Goal: Task Accomplishment & Management: Use online tool/utility

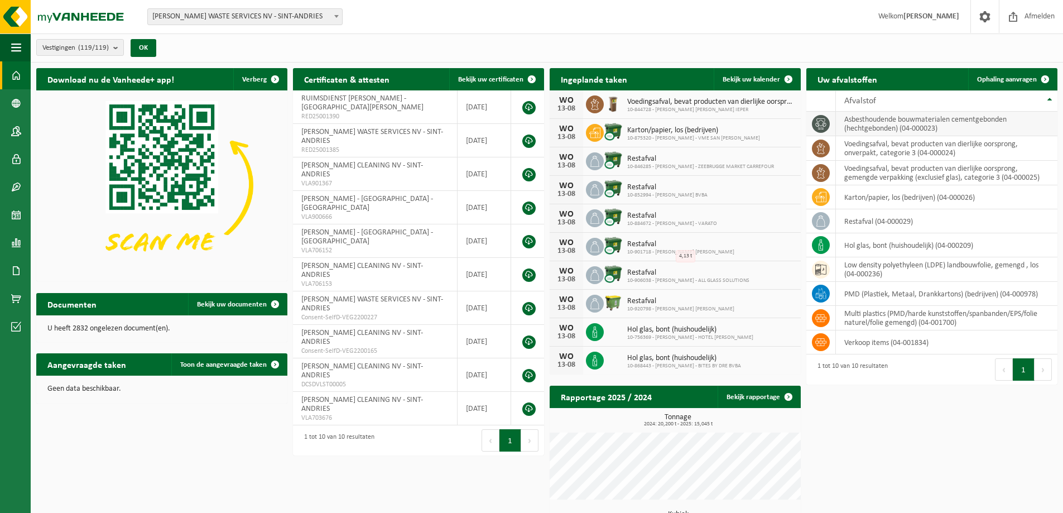
click at [902, 127] on td "asbesthoudende bouwmaterialen cementgebonden (hechtgebonden) (04-000023)" at bounding box center [946, 124] width 221 height 25
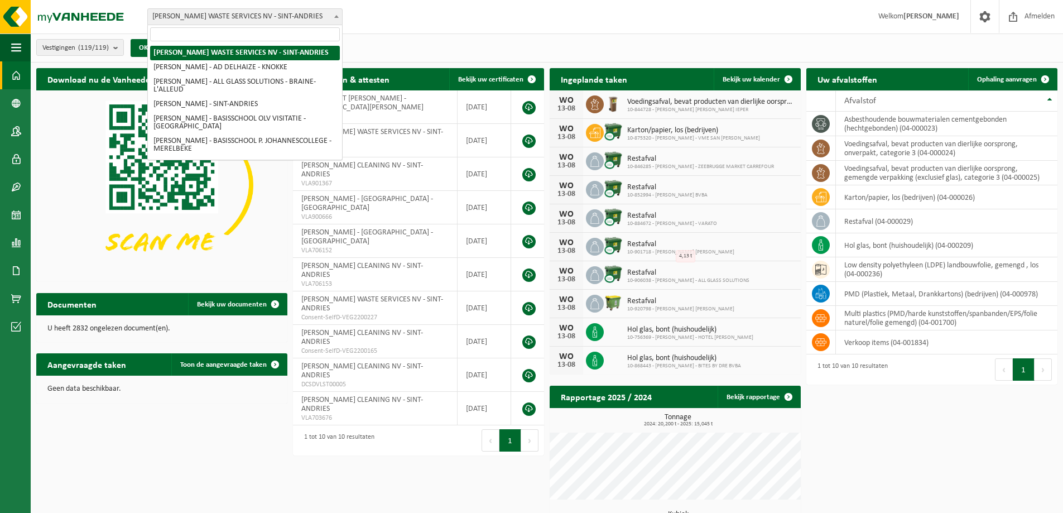
click at [338, 17] on b at bounding box center [336, 16] width 4 height 3
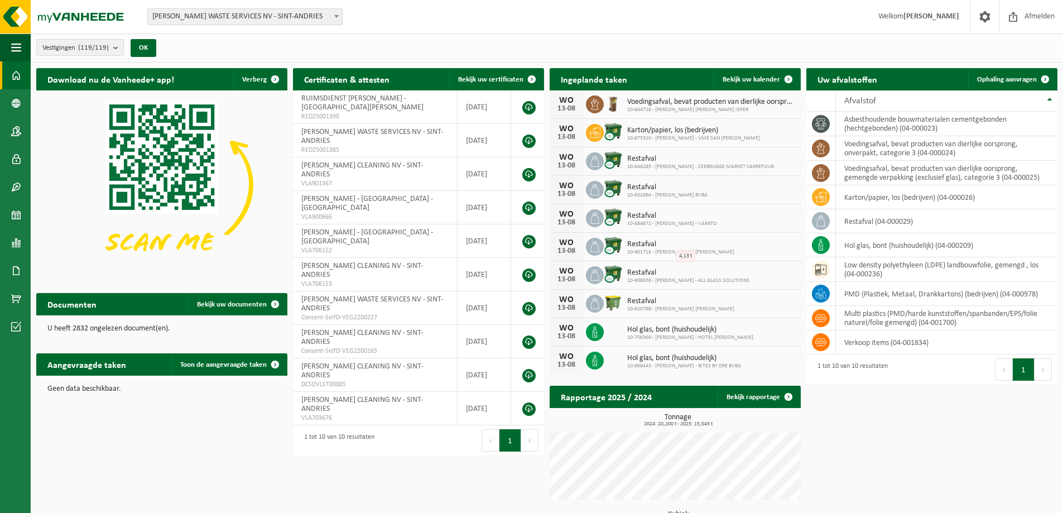
click at [339, 15] on span at bounding box center [336, 16] width 11 height 15
click at [1025, 77] on span "Ophaling aanvragen" at bounding box center [1007, 79] width 60 height 7
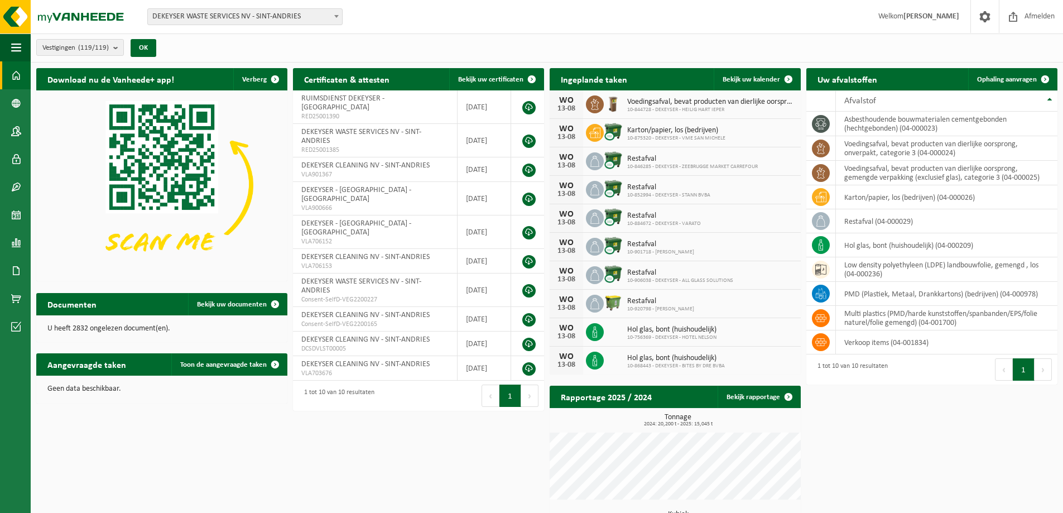
click at [339, 16] on span at bounding box center [336, 16] width 11 height 15
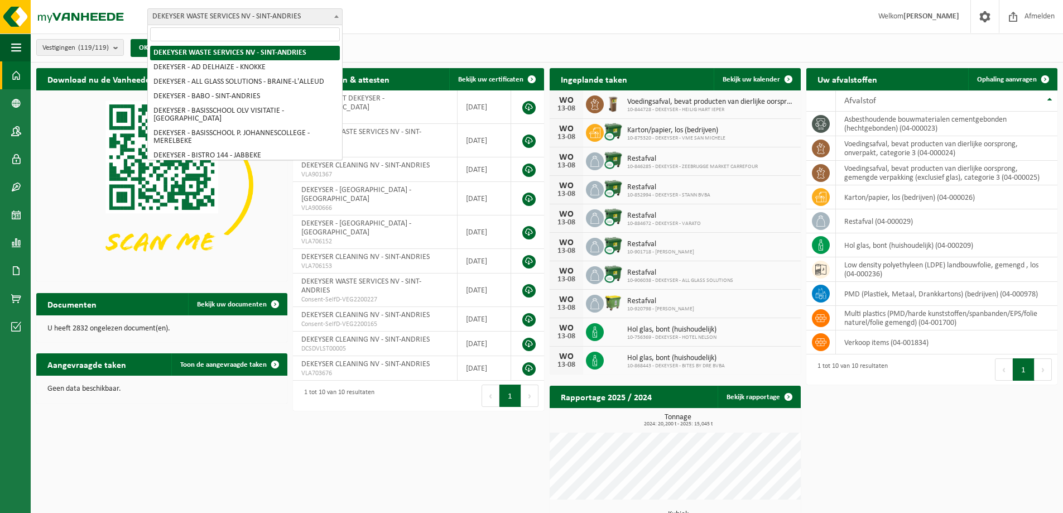
click at [161, 34] on input "search" at bounding box center [245, 34] width 190 height 14
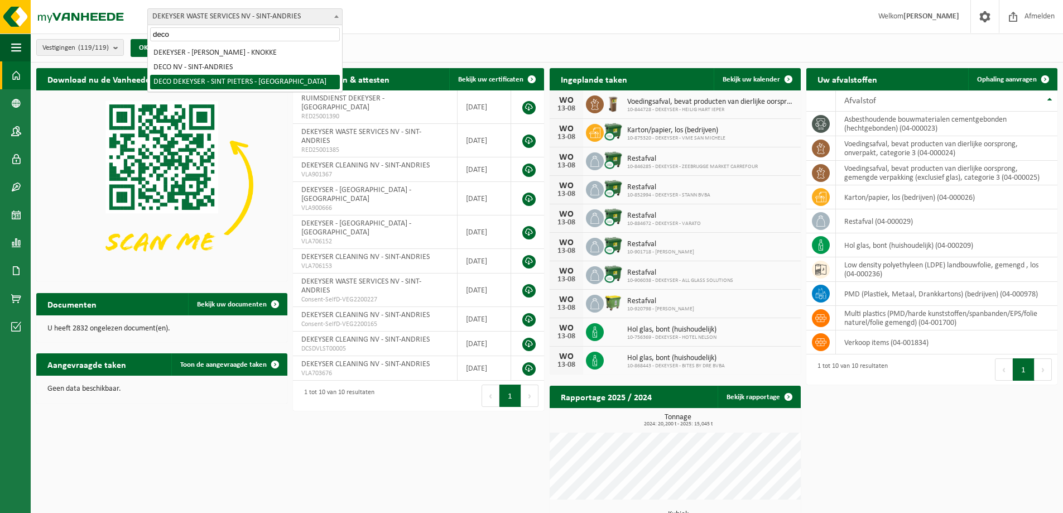
type input "deco"
select select "123689"
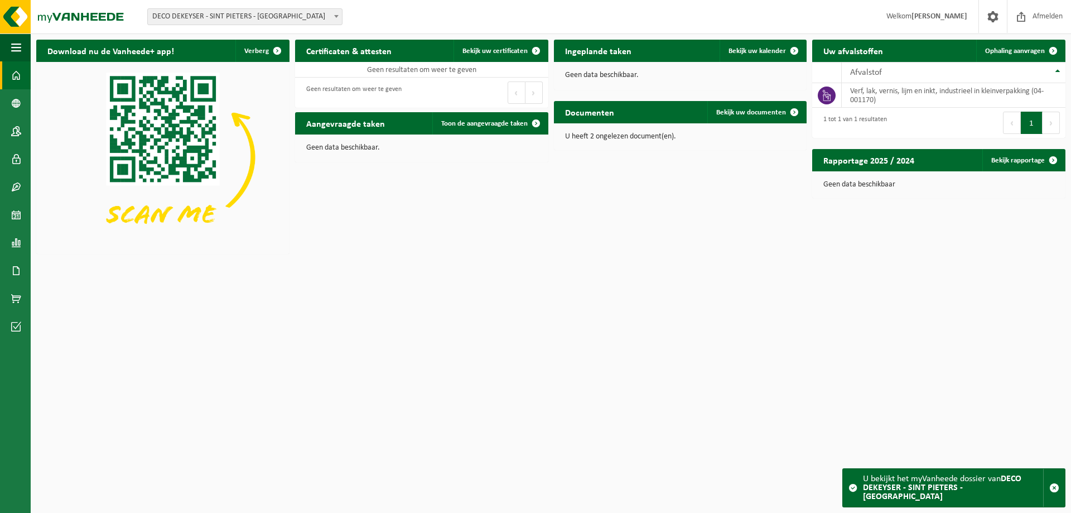
click at [337, 16] on b at bounding box center [336, 16] width 4 height 3
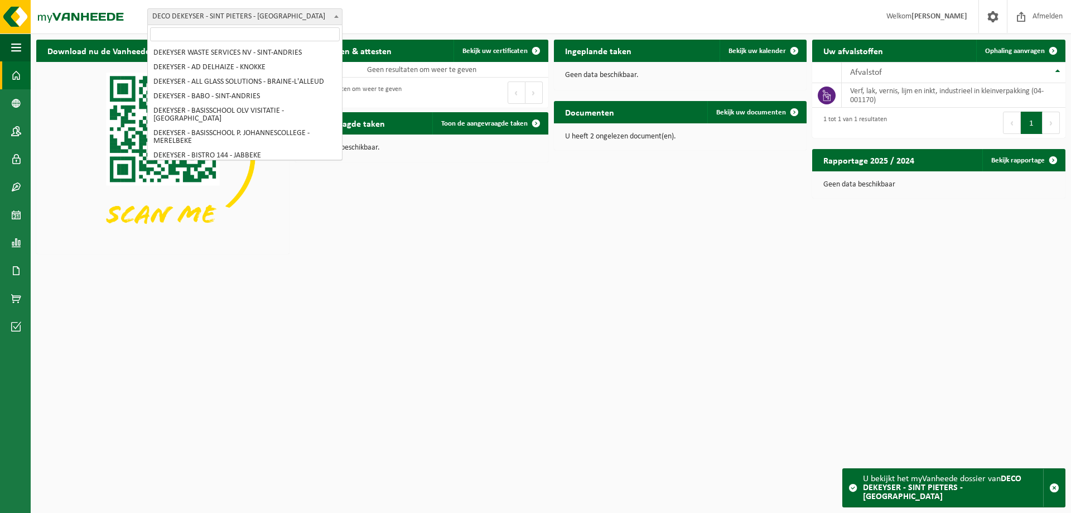
scroll to position [1729, 0]
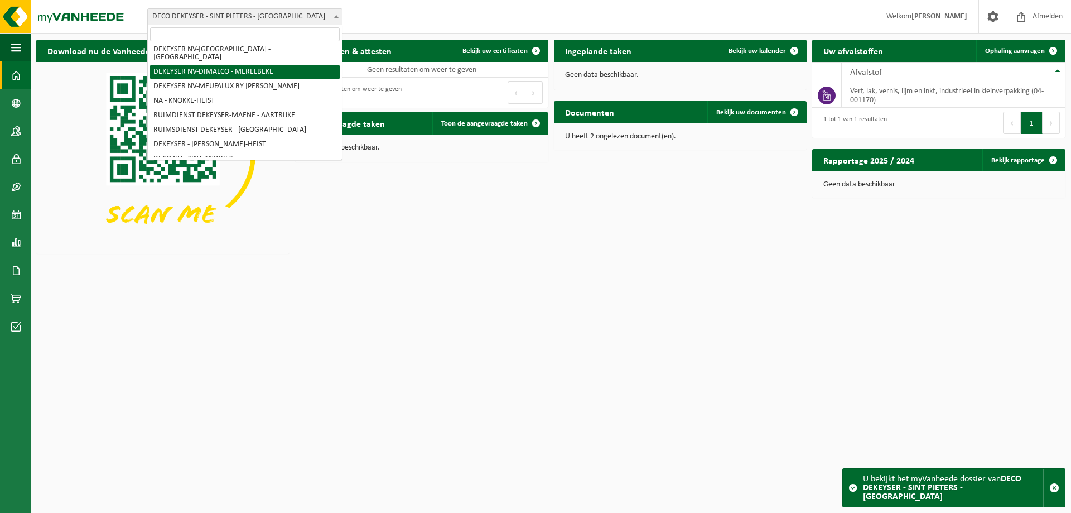
click at [171, 34] on input "search" at bounding box center [245, 34] width 190 height 14
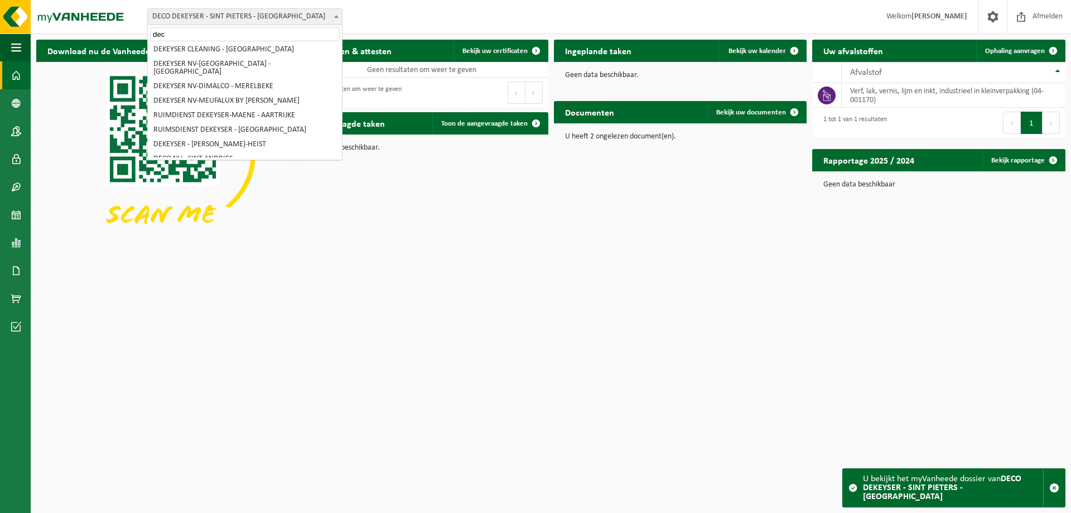
scroll to position [0, 0]
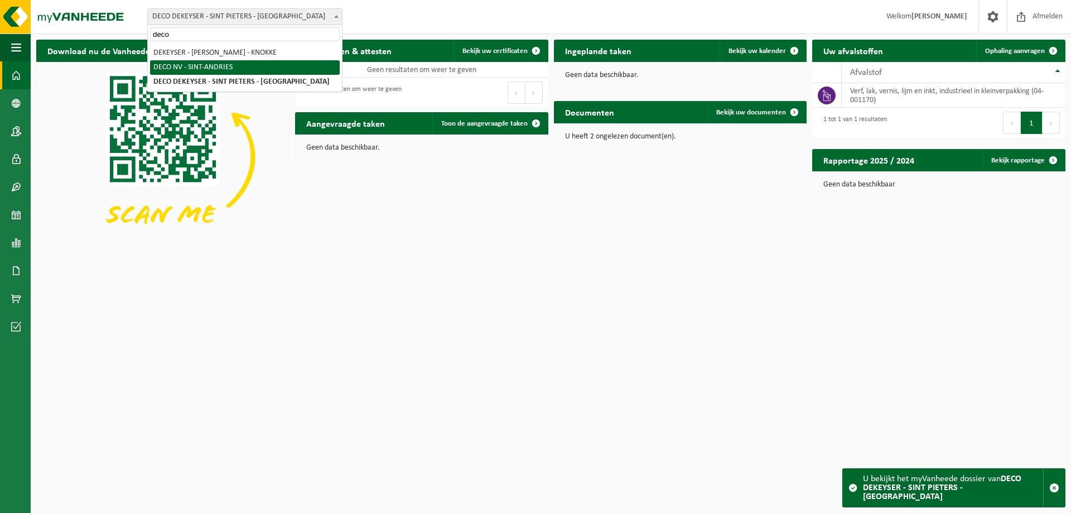
type input "deco"
select select "109050"
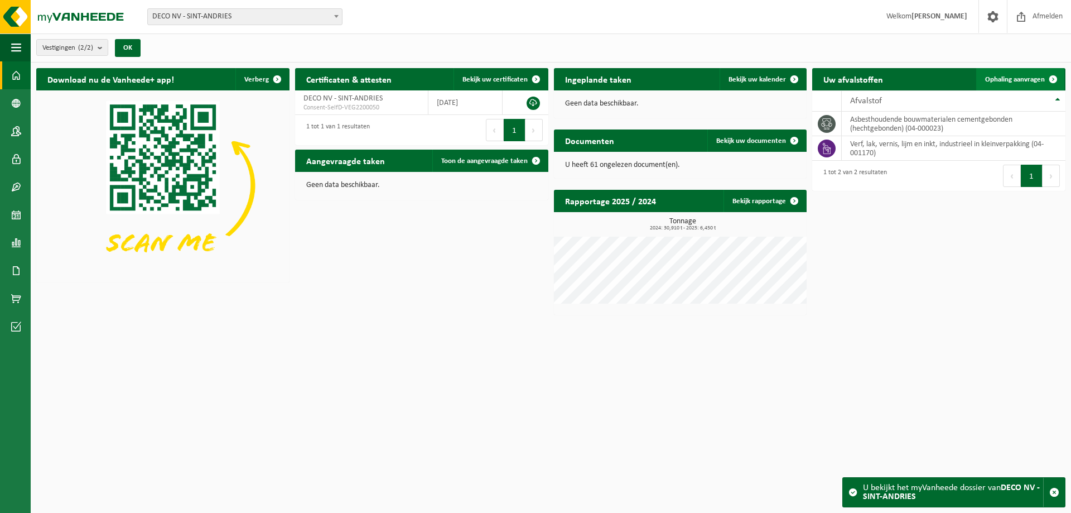
click at [1034, 76] on span "Ophaling aanvragen" at bounding box center [1015, 79] width 60 height 7
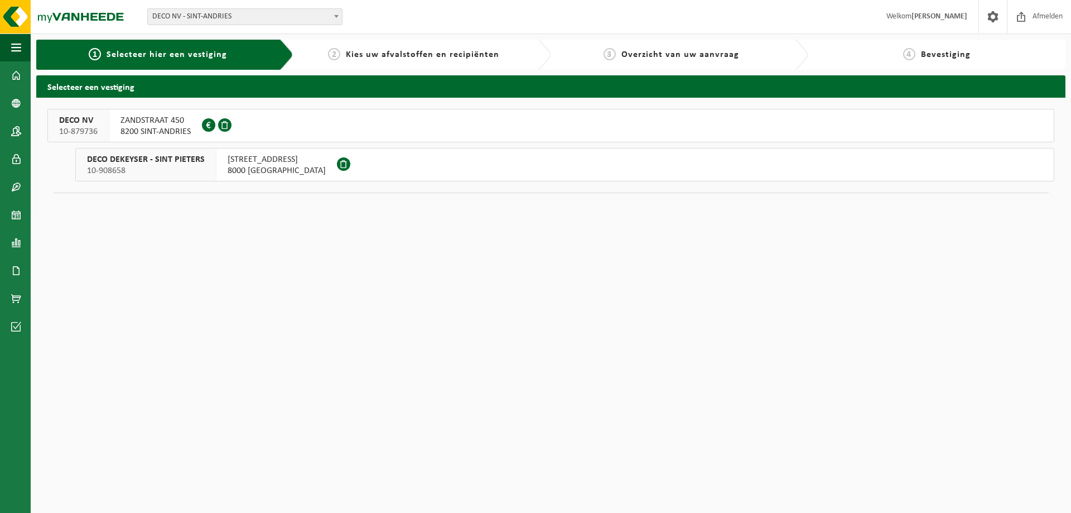
click at [280, 161] on span "GROTEVLIETSTRAAT 29" at bounding box center [277, 159] width 98 height 11
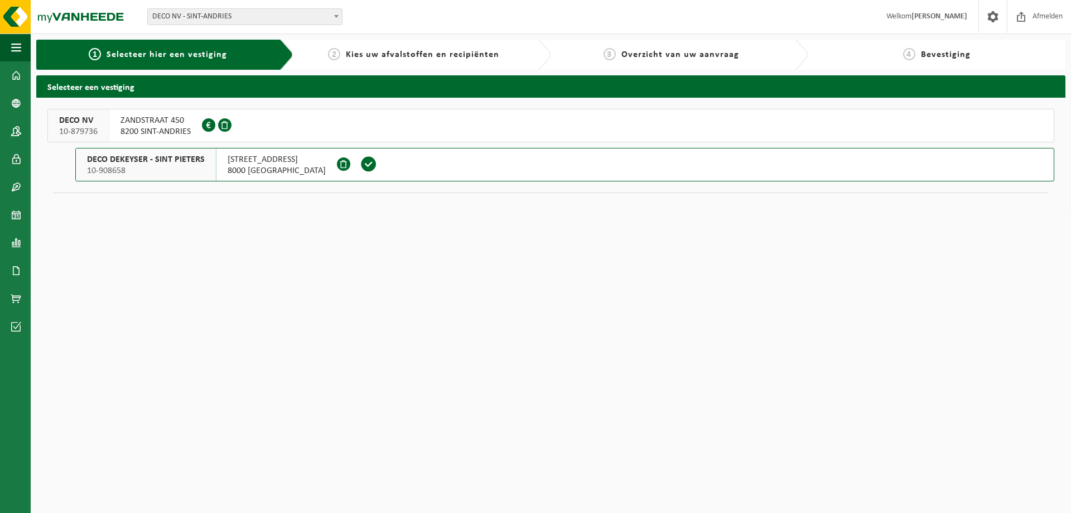
click at [150, 162] on span "DECO DEKEYSER - SINT PIETERS" at bounding box center [146, 159] width 118 height 11
click at [136, 123] on span "ZANDSTRAAT 450" at bounding box center [155, 120] width 70 height 11
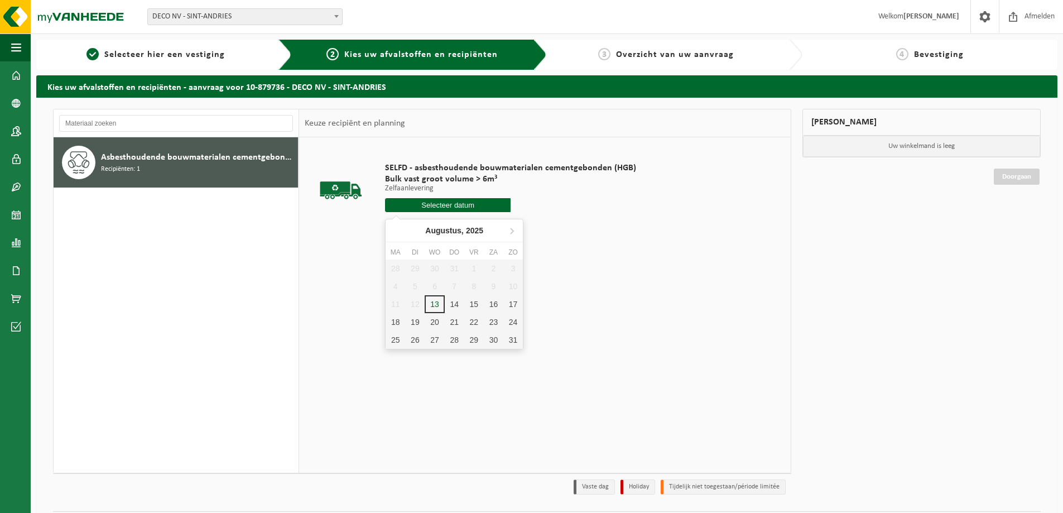
click at [450, 208] on input "text" at bounding box center [447, 205] width 125 height 14
click at [456, 302] on div "14" at bounding box center [455, 304] width 20 height 18
type input "Van [DATE]"
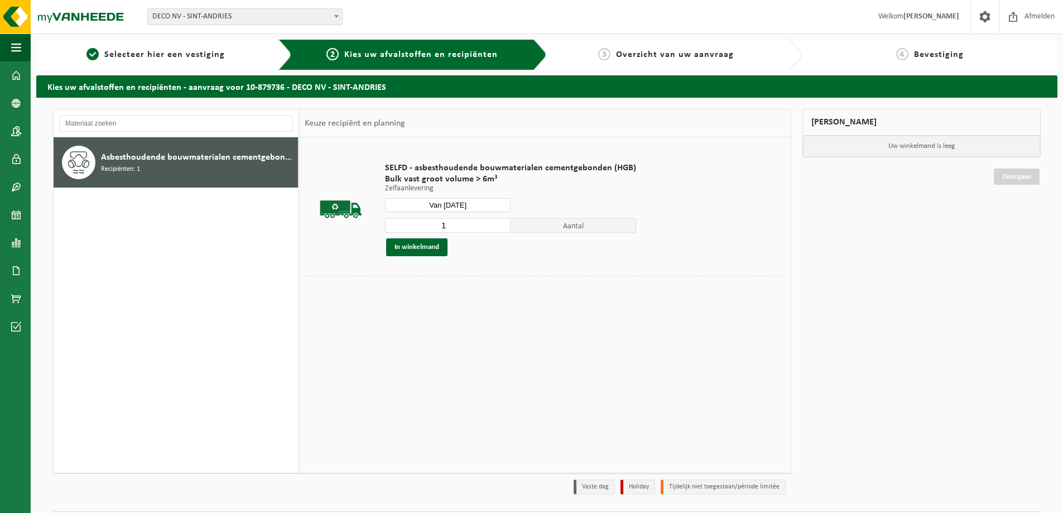
click at [560, 225] on span "Aantal" at bounding box center [572, 225] width 125 height 15
type input "2"
click at [499, 224] on input "2" at bounding box center [447, 225] width 125 height 15
click at [409, 249] on button "In winkelmand" at bounding box center [416, 247] width 61 height 18
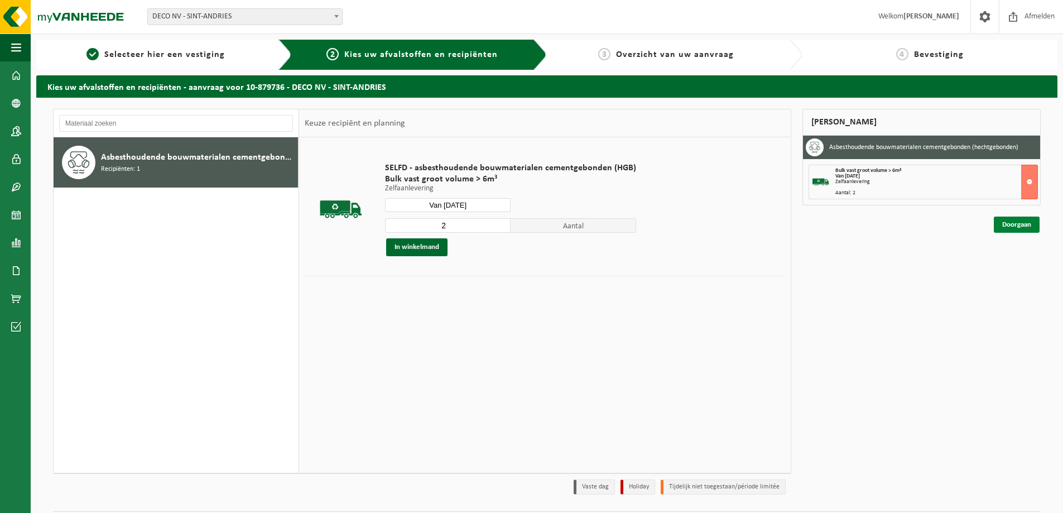
click at [1018, 223] on link "Doorgaan" at bounding box center [1016, 224] width 46 height 16
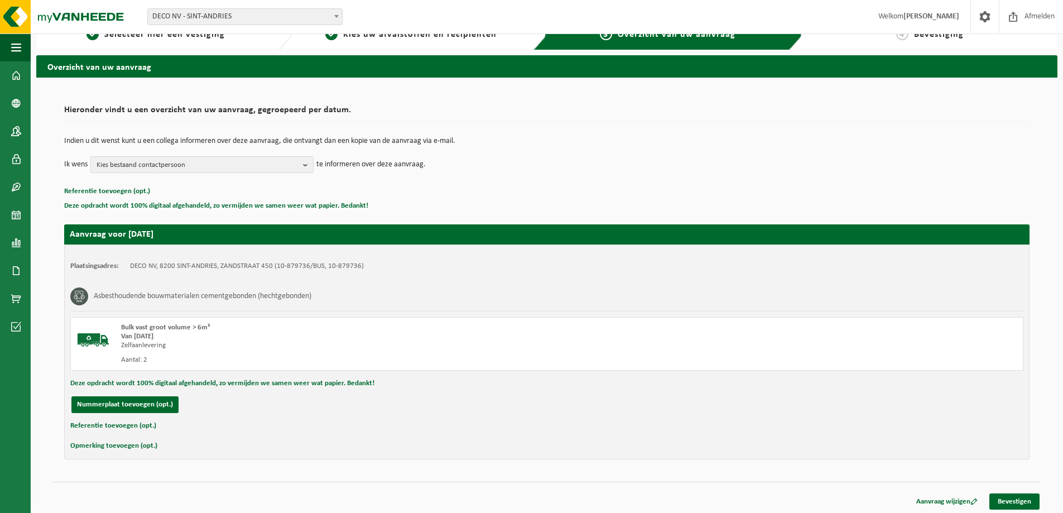
scroll to position [23, 0]
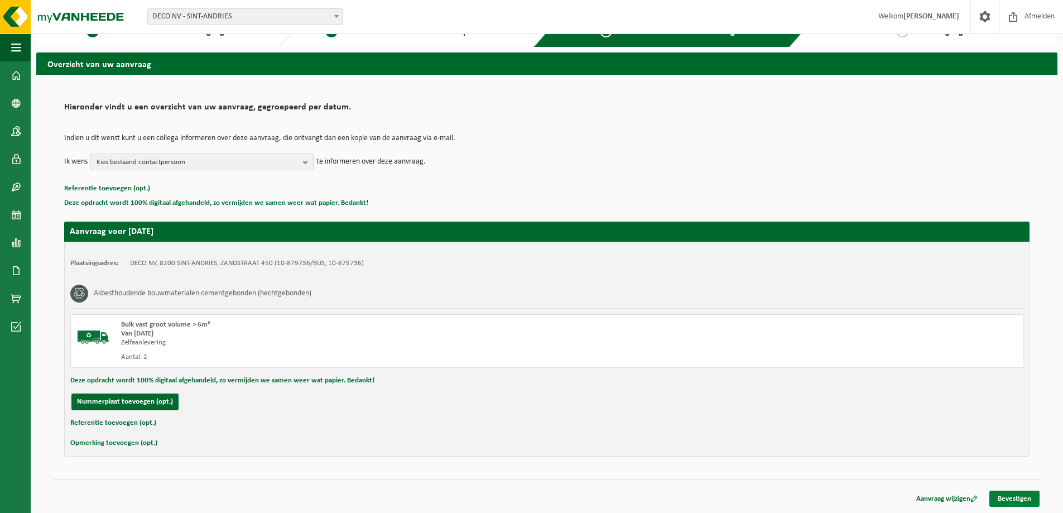
click at [1018, 499] on link "Bevestigen" at bounding box center [1014, 498] width 50 height 16
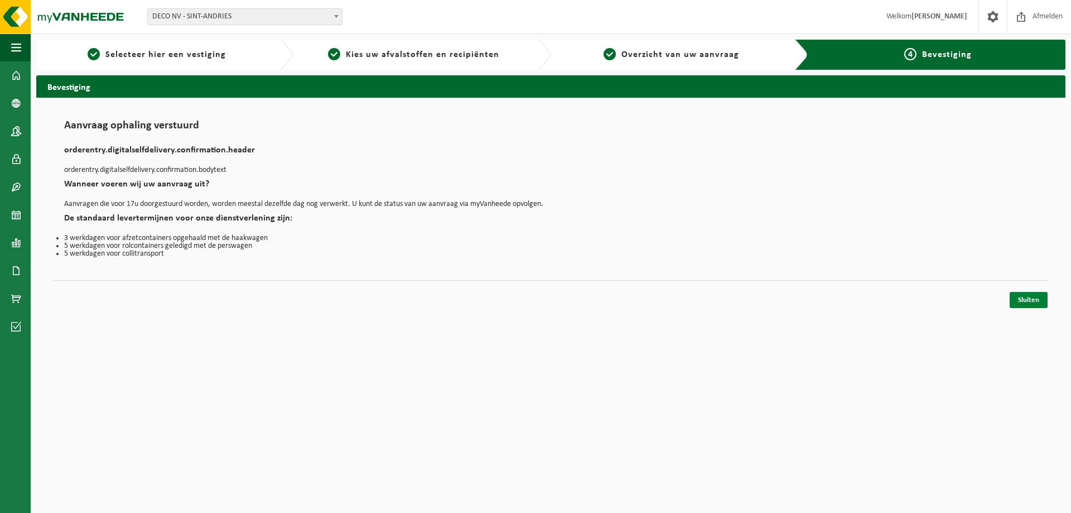
click at [1029, 302] on link "Sluiten" at bounding box center [1029, 300] width 38 height 16
